Goal: Task Accomplishment & Management: Use online tool/utility

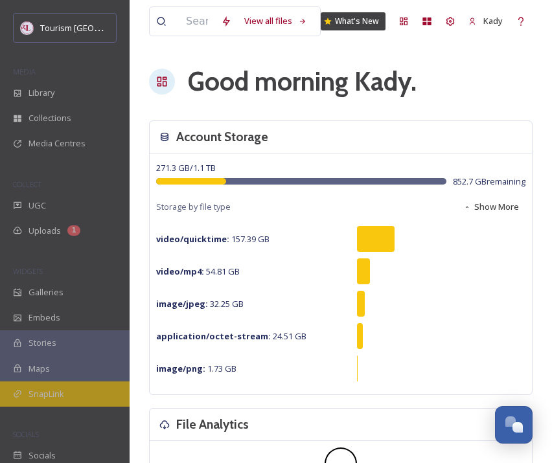
click at [58, 395] on span "SnapLink" at bounding box center [47, 394] width 36 height 12
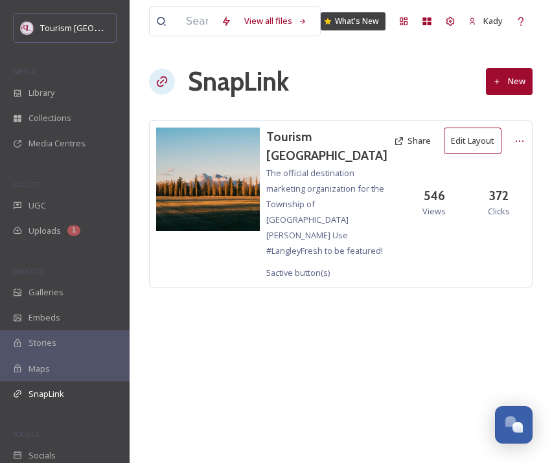
click at [462, 135] on button "Edit Layout" at bounding box center [473, 141] width 58 height 27
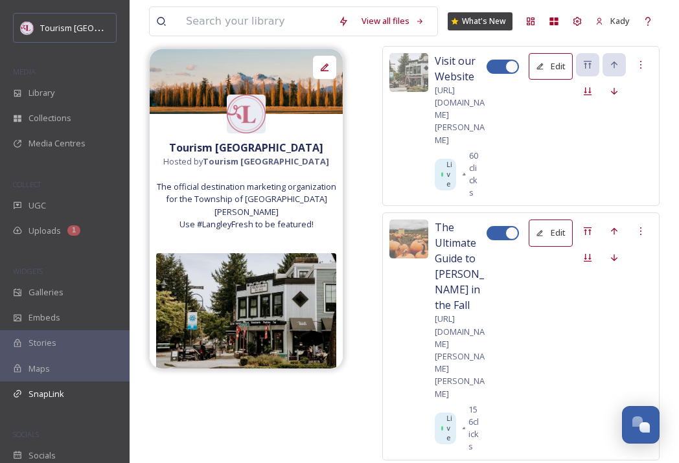
scroll to position [249, 0]
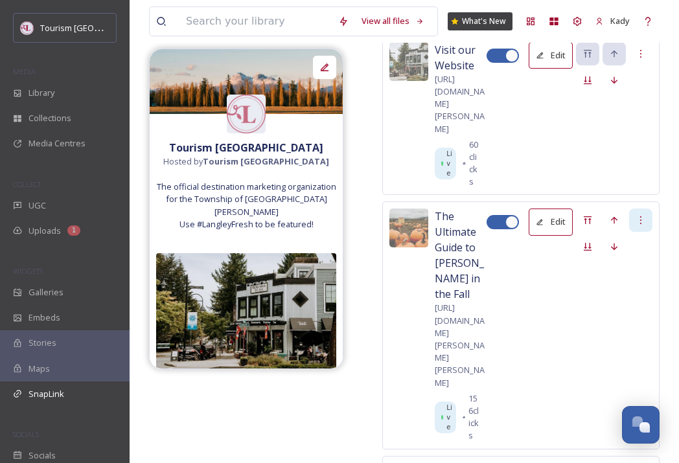
click at [551, 215] on icon at bounding box center [641, 220] width 10 height 10
click at [530, 251] on div "The Ultimate Guide to [PERSON_NAME] in the Fall [URL][DOMAIN_NAME][PERSON_NAME]…" at bounding box center [520, 324] width 277 height 247
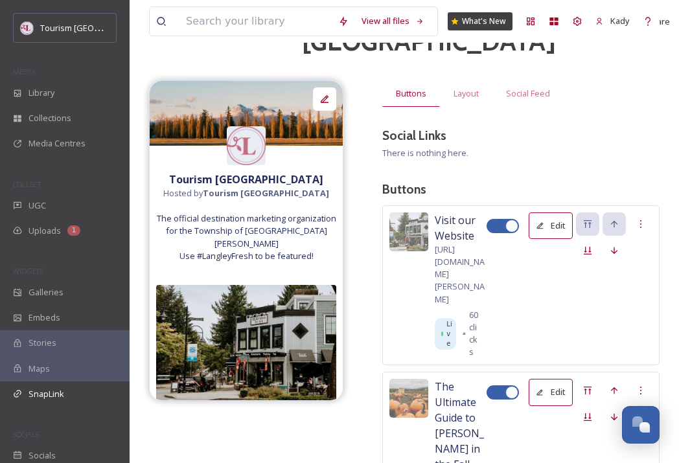
scroll to position [0, 0]
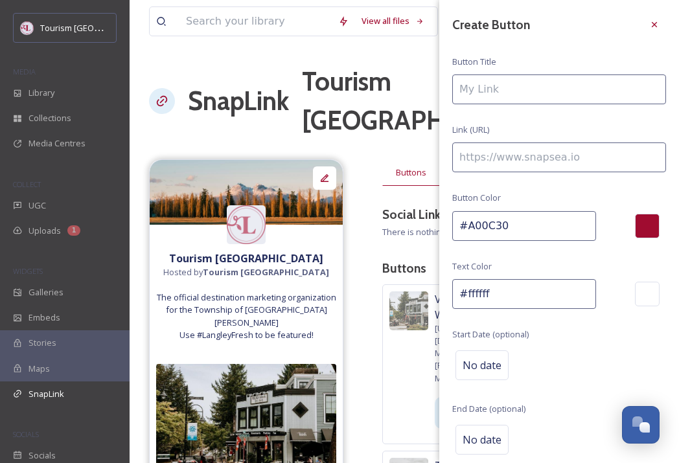
click at [480, 70] on div "Create Button Button Title Link (URL) Button Color #A00C30 Text Color #ffffff S…" at bounding box center [559, 258] width 240 height 516
click at [480, 82] on input at bounding box center [559, 89] width 214 height 30
paste input "[URL][DOMAIN_NAME][PERSON_NAME][PERSON_NAME]"
type input "[URL][DOMAIN_NAME][PERSON_NAME][PERSON_NAME]"
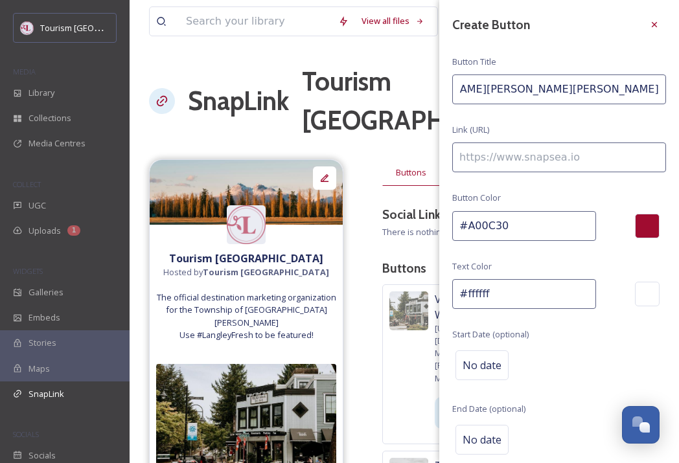
click at [529, 85] on input "[URL][DOMAIN_NAME][PERSON_NAME][PERSON_NAME]" at bounding box center [559, 89] width 214 height 30
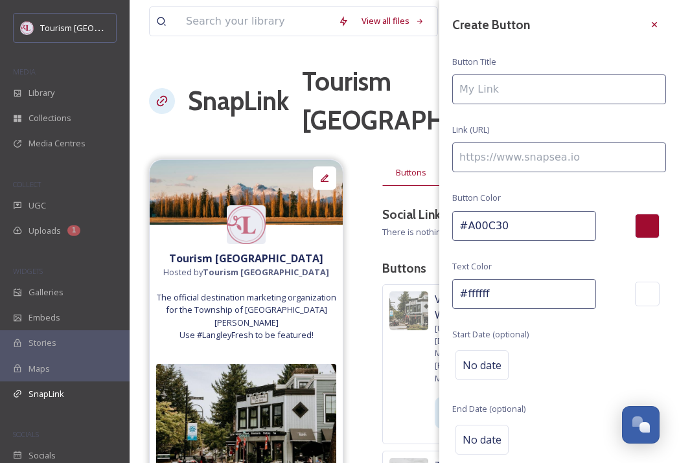
click at [531, 153] on input at bounding box center [559, 158] width 214 height 30
paste input "[URL][DOMAIN_NAME][PERSON_NAME][PERSON_NAME]"
type input "[URL][DOMAIN_NAME][PERSON_NAME][PERSON_NAME]"
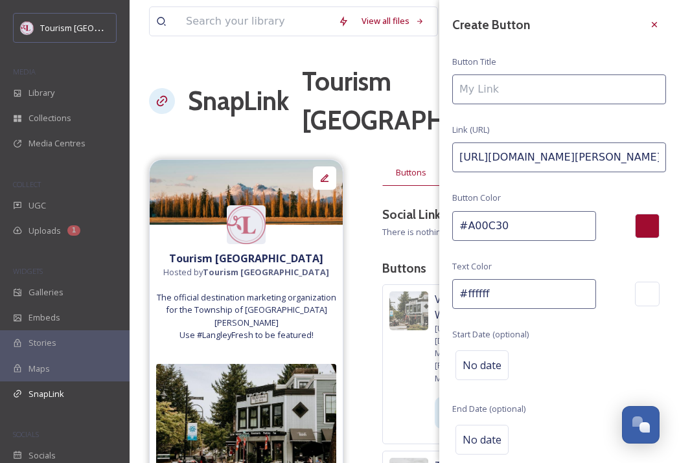
click at [494, 89] on input at bounding box center [559, 89] width 214 height 30
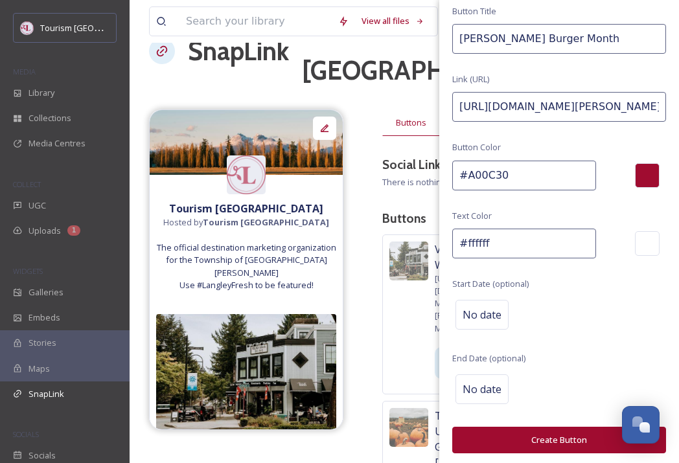
scroll to position [79, 0]
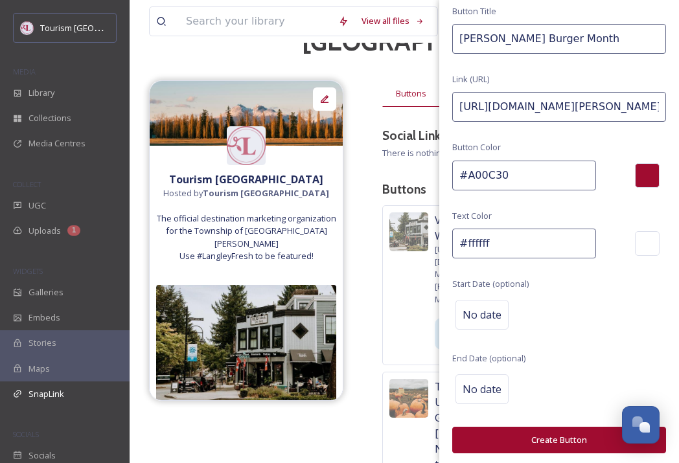
type input "[PERSON_NAME] Burger Month"
click at [551, 439] on button "Create Button" at bounding box center [559, 440] width 214 height 27
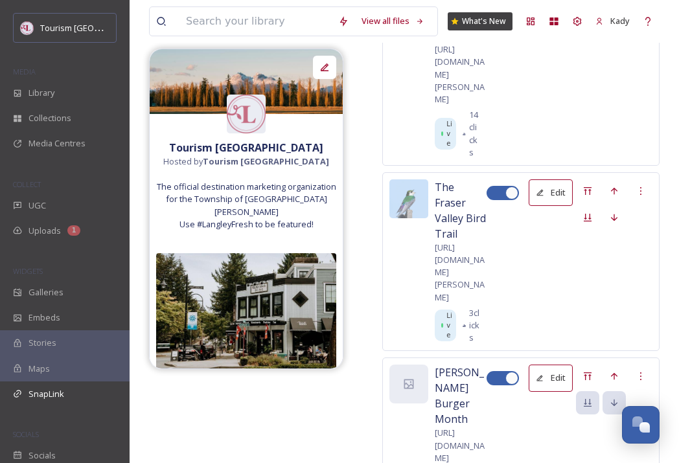
scroll to position [883, 0]
click at [551, 364] on div "Move up" at bounding box center [613, 375] width 23 height 23
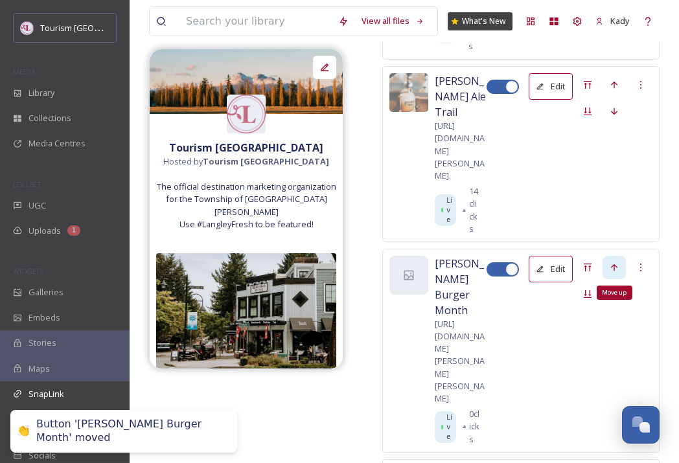
click at [551, 264] on icon at bounding box center [614, 267] width 6 height 7
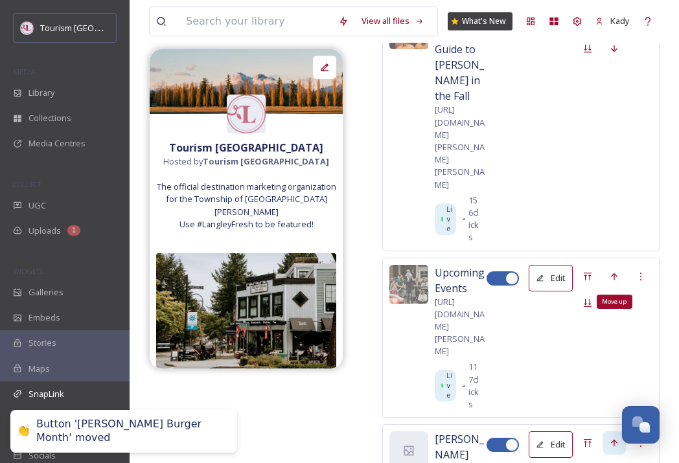
scroll to position [436, 0]
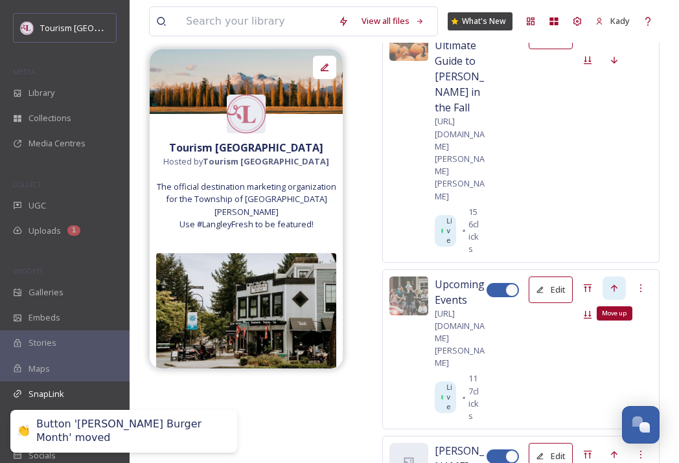
click at [551, 283] on icon at bounding box center [614, 288] width 10 height 10
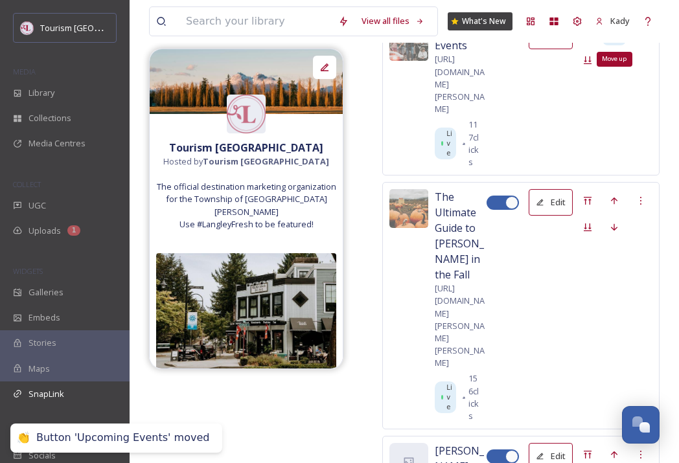
scroll to position [210, 0]
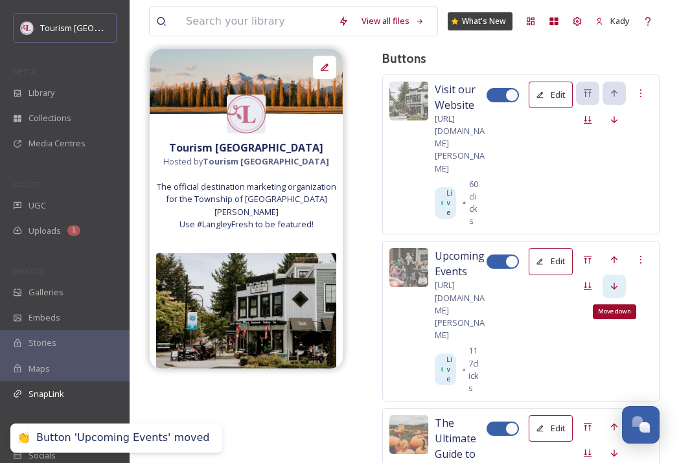
click at [551, 283] on icon at bounding box center [614, 286] width 6 height 7
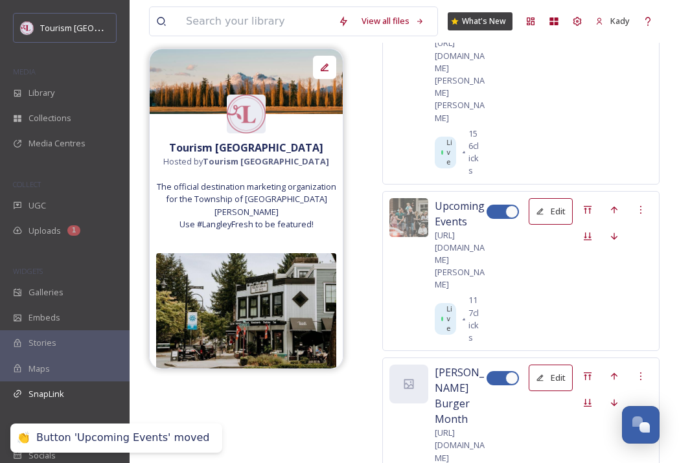
scroll to position [527, 0]
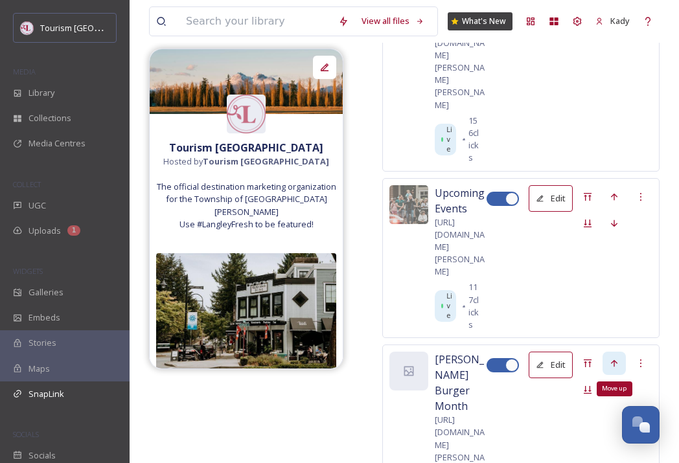
click at [551, 358] on icon at bounding box center [614, 363] width 10 height 10
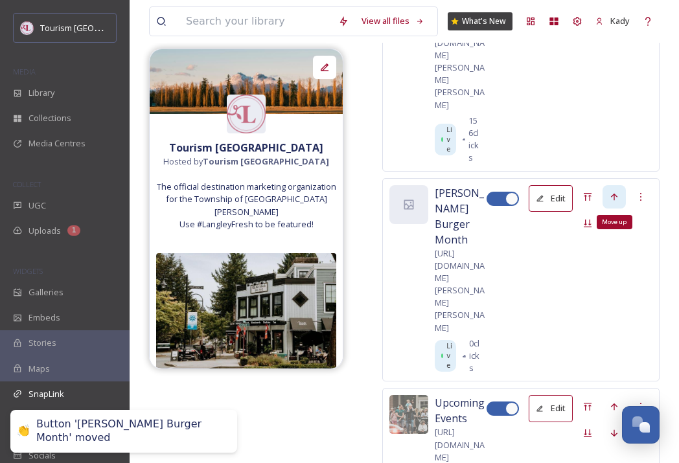
click at [551, 192] on icon at bounding box center [614, 197] width 10 height 10
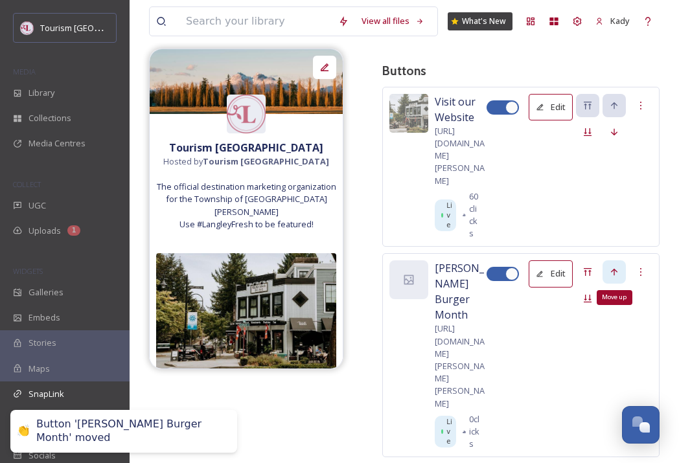
scroll to position [271, 0]
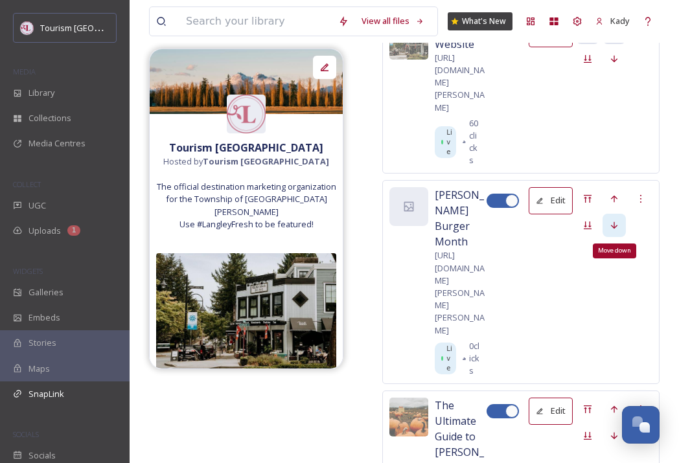
click at [551, 220] on icon at bounding box center [614, 225] width 10 height 10
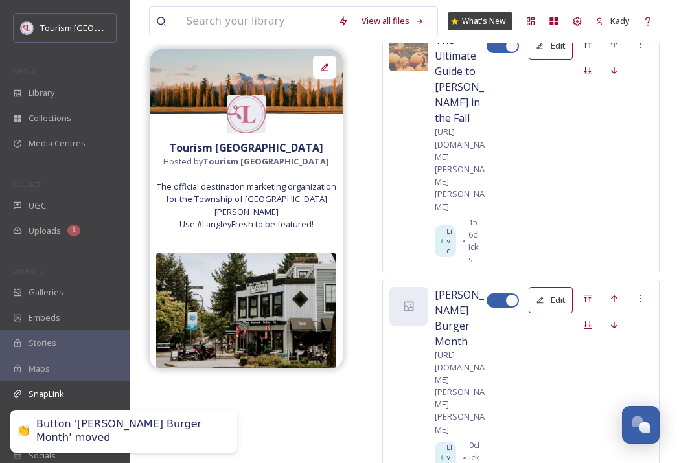
scroll to position [433, 0]
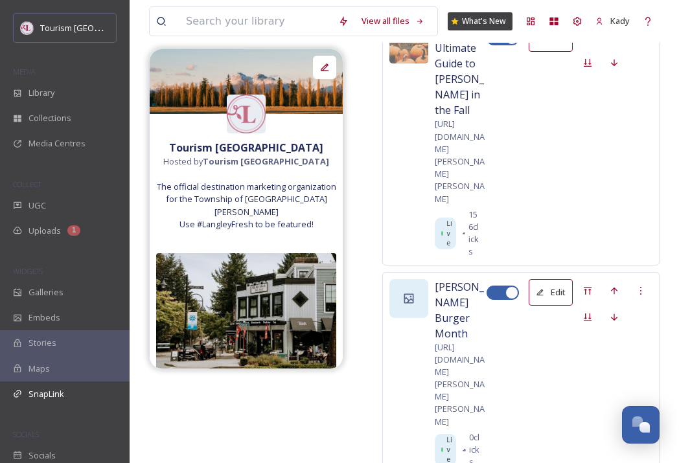
click at [409, 293] on icon at bounding box center [409, 298] width 10 height 10
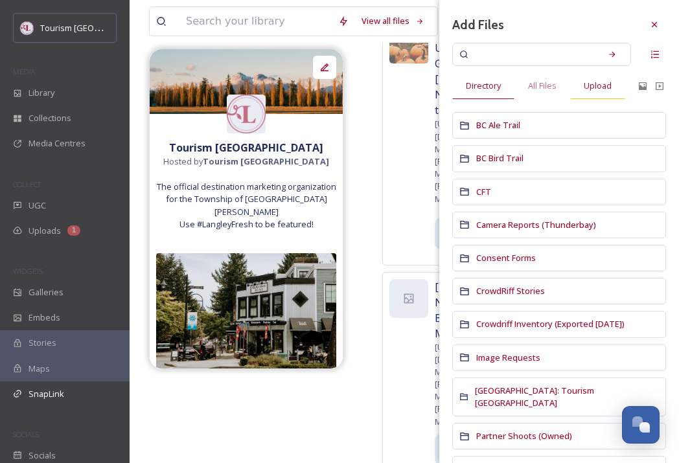
click at [551, 91] on span "Upload" at bounding box center [598, 86] width 28 height 12
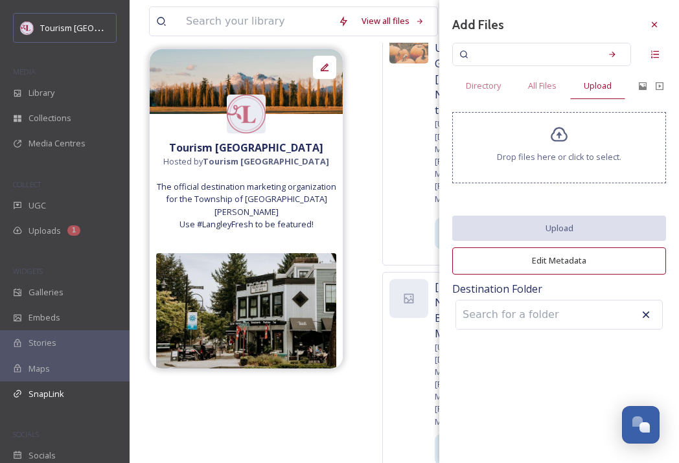
click at [529, 139] on div "Drop files here or click to select." at bounding box center [559, 147] width 214 height 71
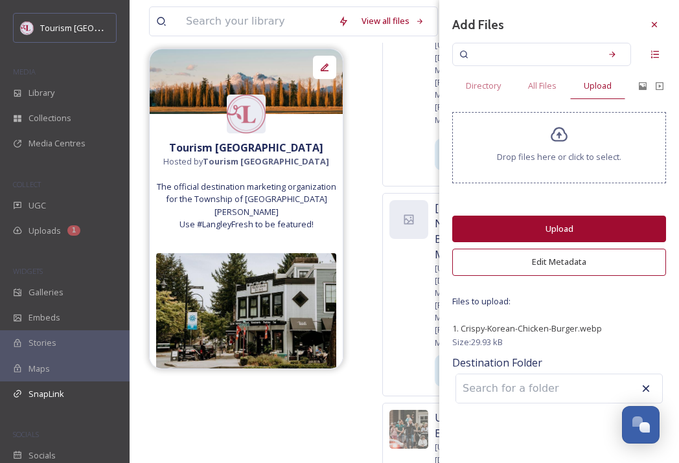
scroll to position [535, 0]
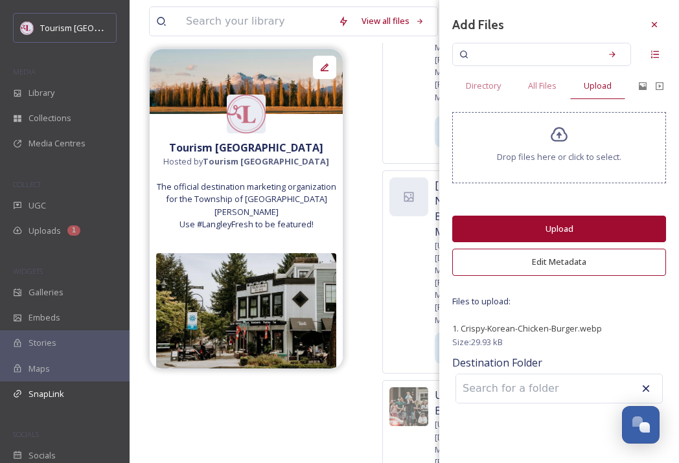
click at [551, 233] on button "Upload" at bounding box center [559, 229] width 214 height 27
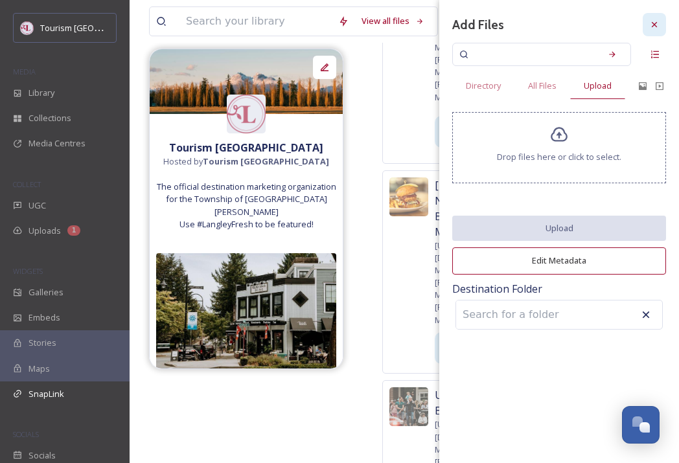
click at [551, 26] on icon at bounding box center [654, 24] width 10 height 10
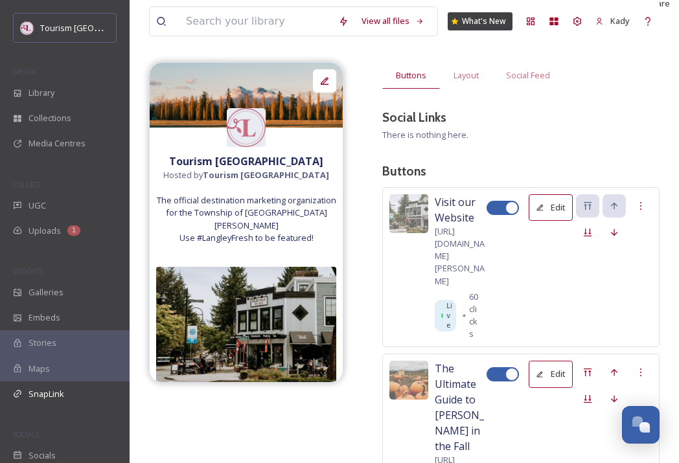
scroll to position [0, 0]
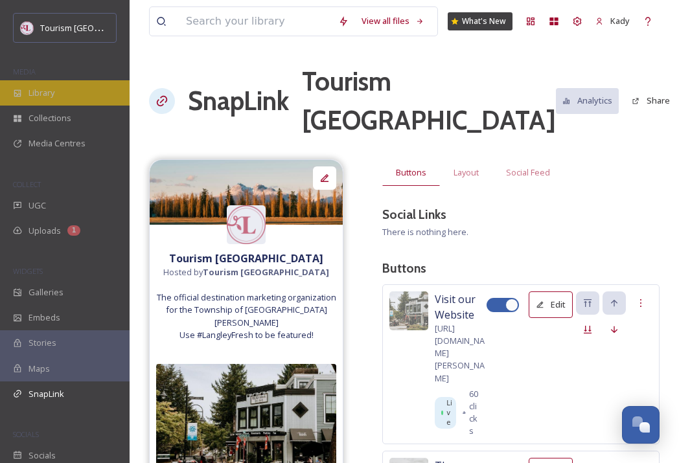
click at [41, 99] on div "Library" at bounding box center [65, 92] width 130 height 25
